Goal: Information Seeking & Learning: Learn about a topic

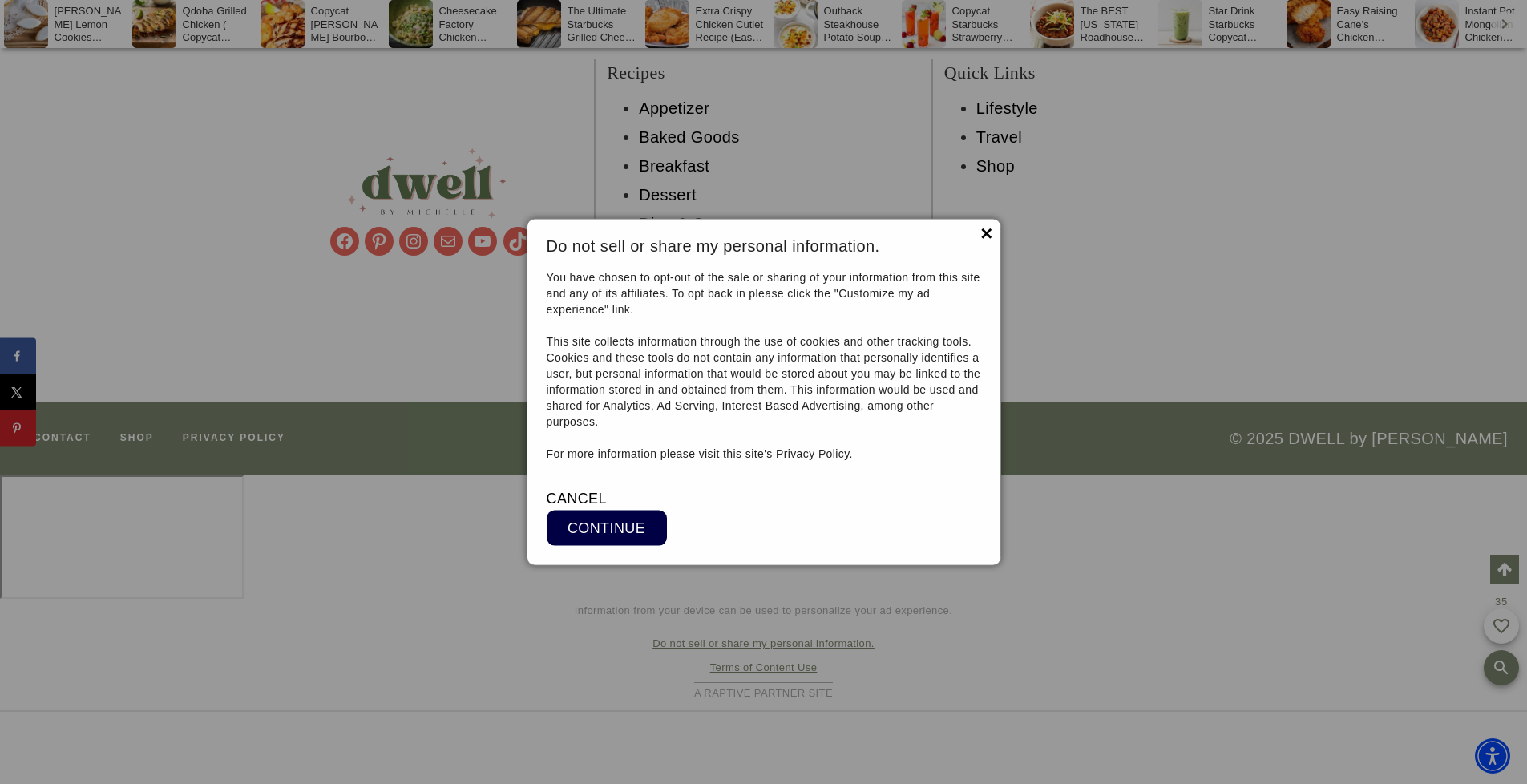
scroll to position [14178, 0]
